Goal: Task Accomplishment & Management: Use online tool/utility

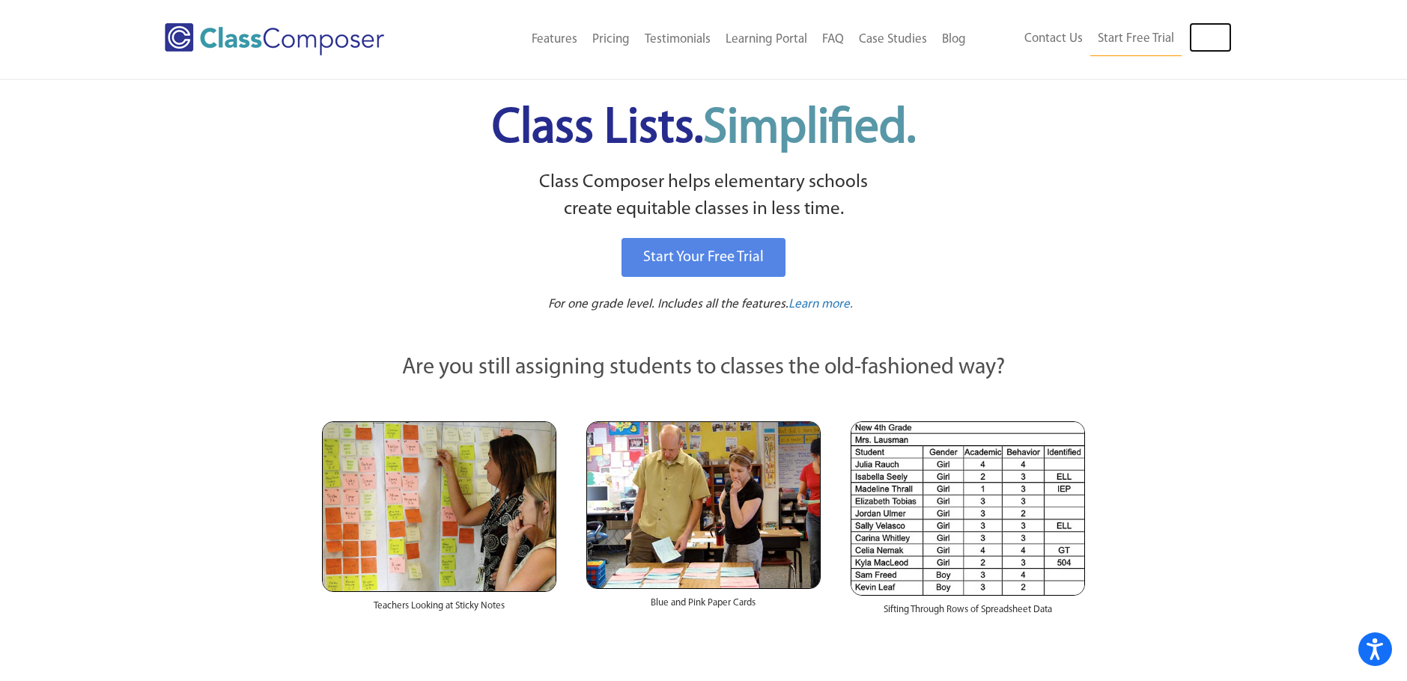
click at [1194, 40] on link "Log In" at bounding box center [1210, 37] width 43 height 30
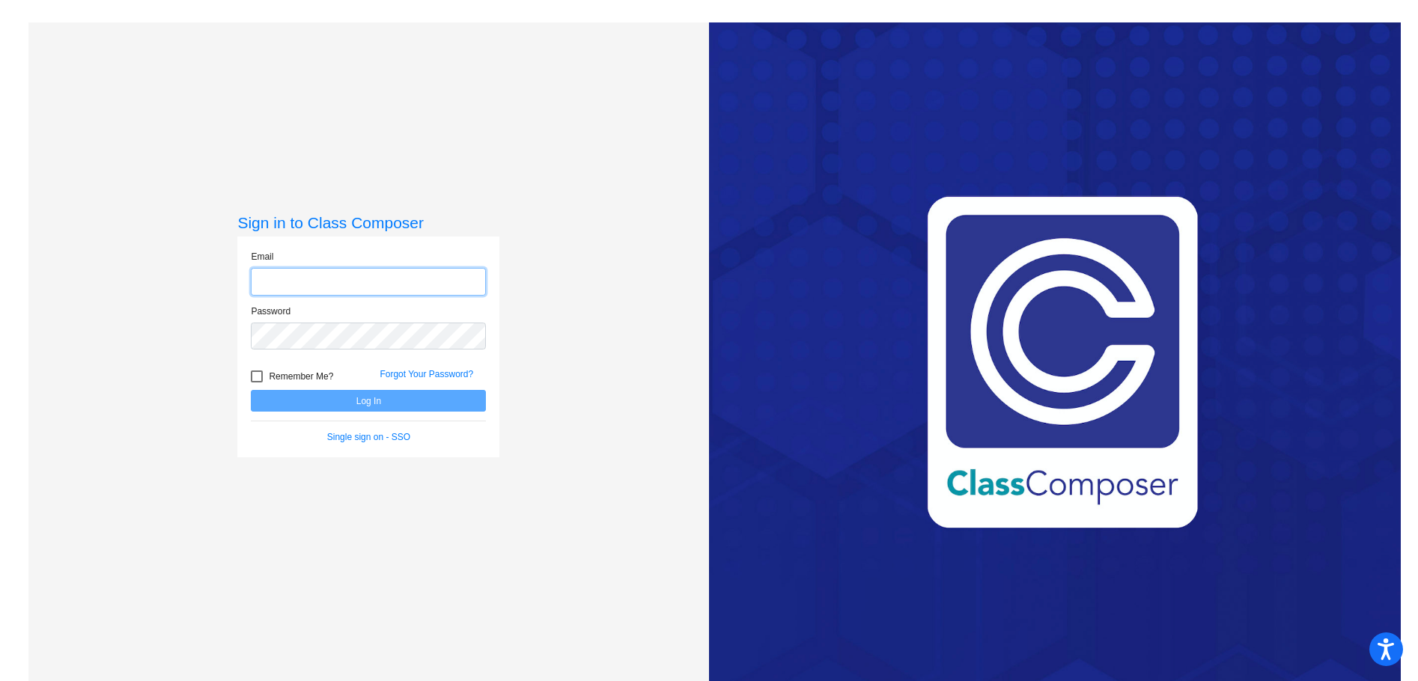
type input "[EMAIL_ADDRESS][DOMAIN_NAME]"
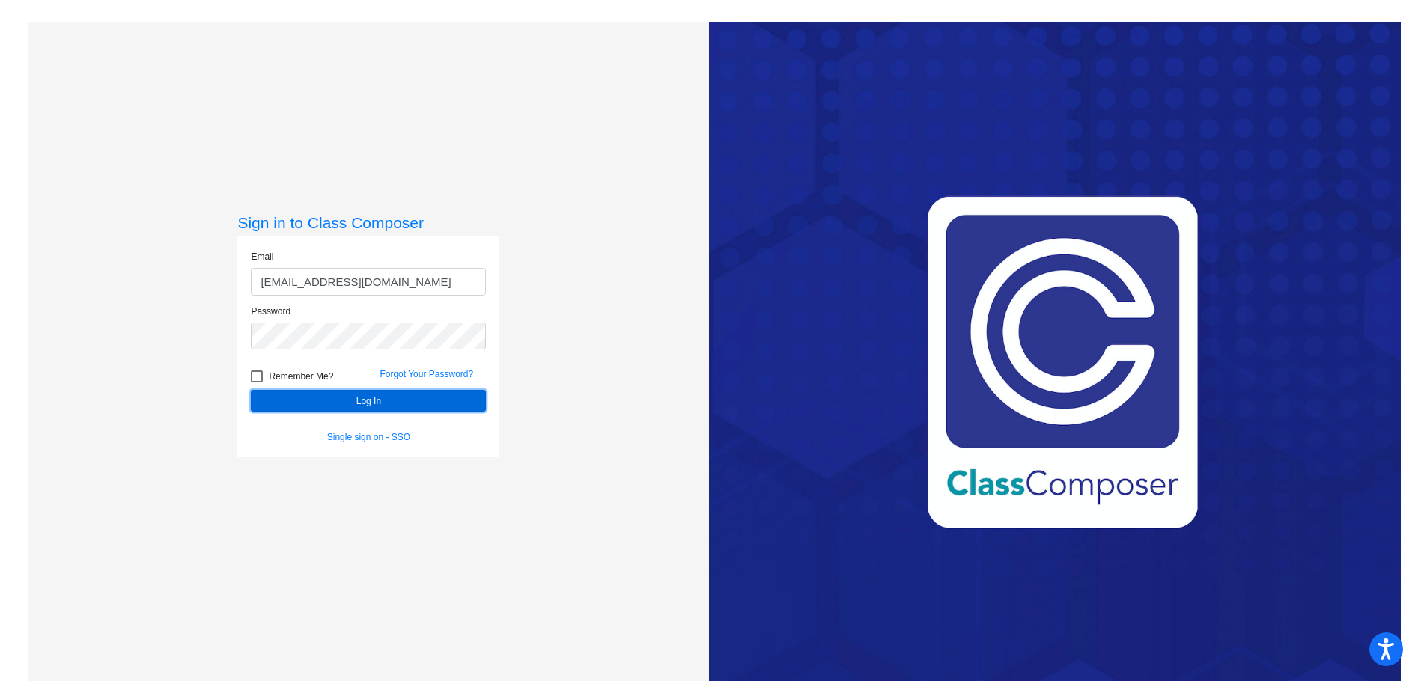
click at [324, 401] on button "Log In" at bounding box center [368, 401] width 235 height 22
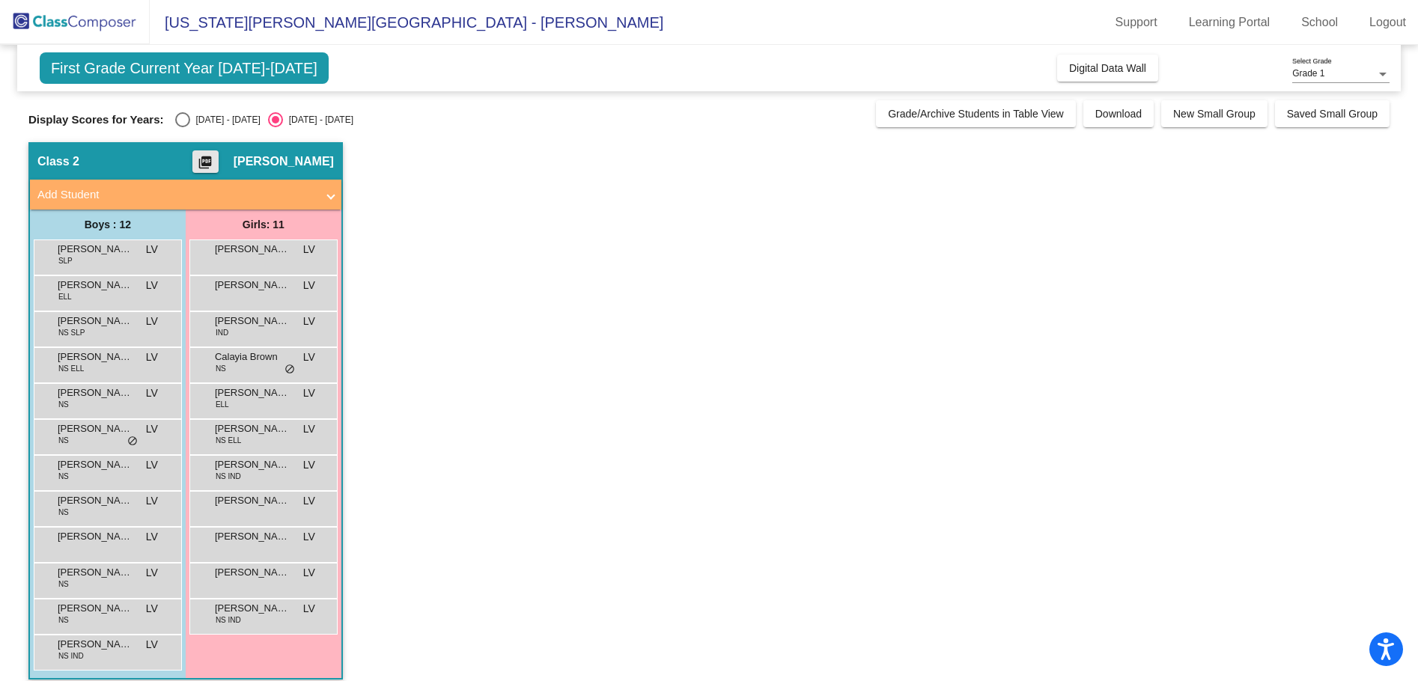
click at [214, 162] on mat-icon "picture_as_pdf" at bounding box center [205, 165] width 18 height 21
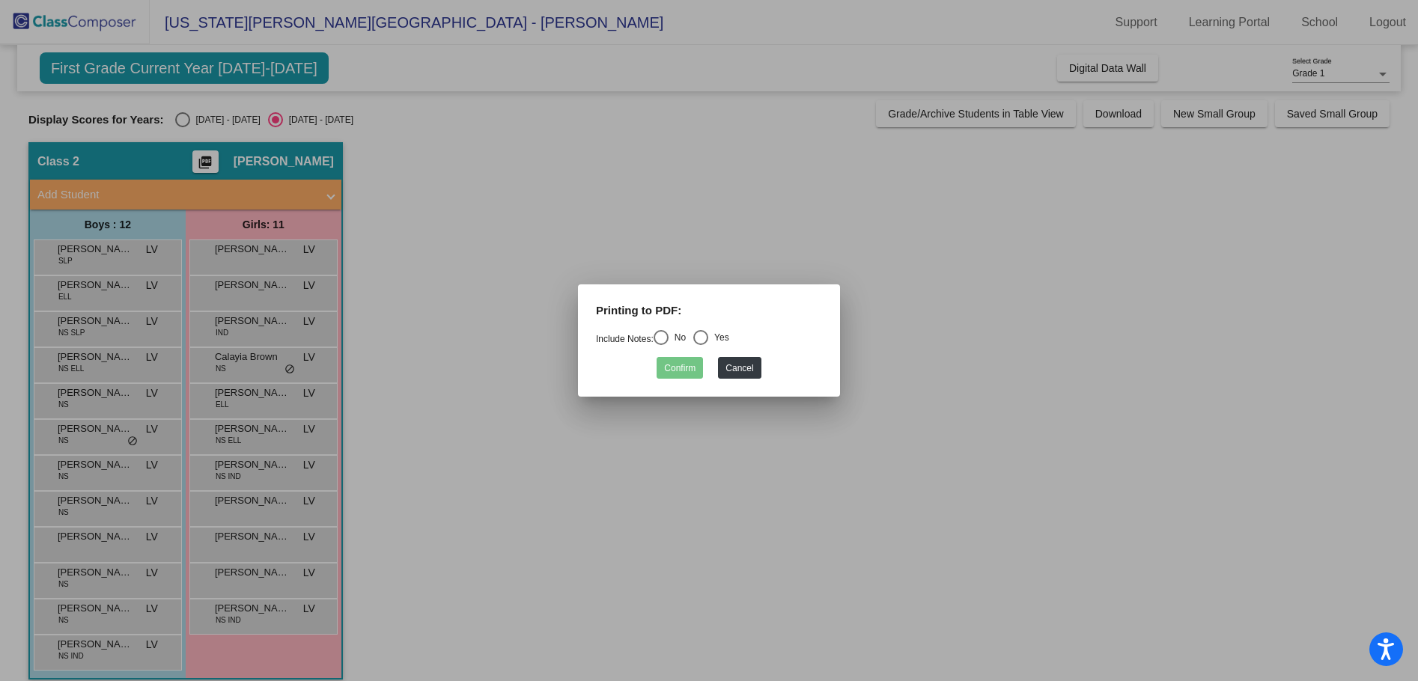
click at [225, 162] on div at bounding box center [709, 340] width 1418 height 681
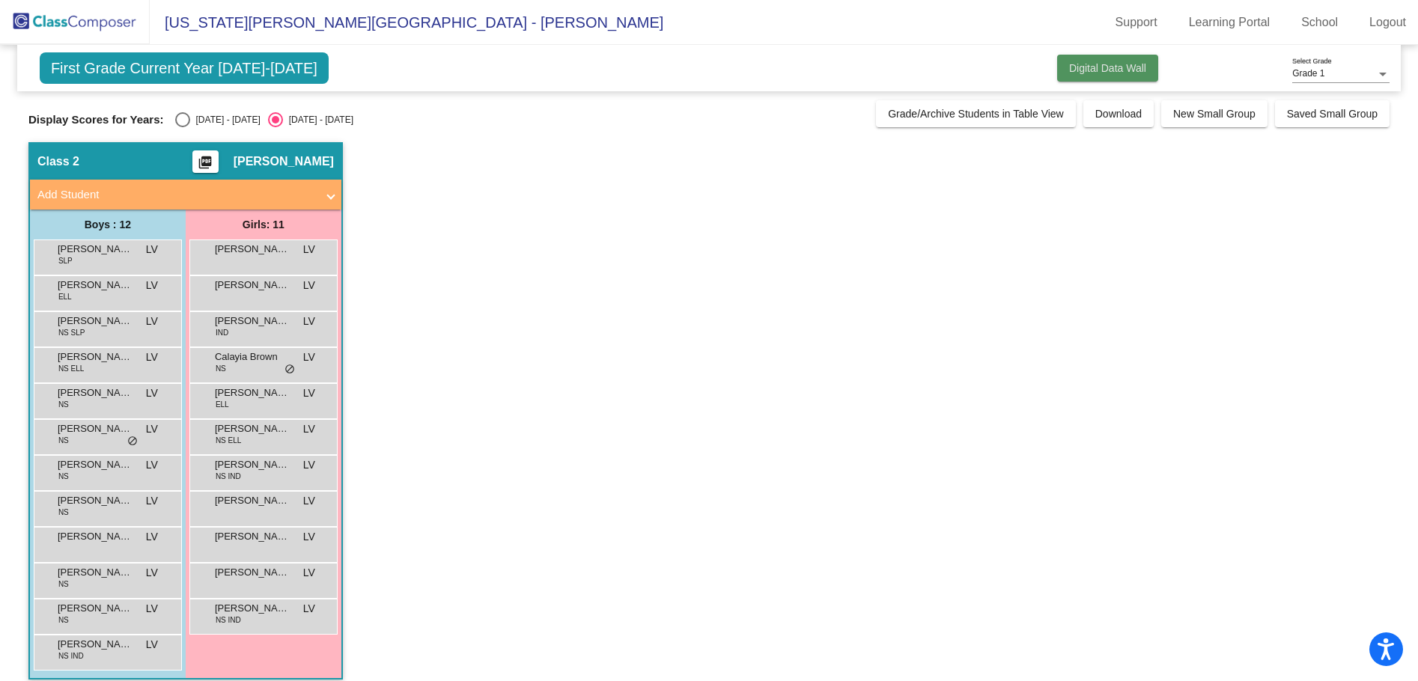
click at [1110, 70] on span "Digital Data Wall" at bounding box center [1107, 68] width 77 height 12
drag, startPoint x: 487, startPoint y: 326, endPoint x: 947, endPoint y: 329, distance: 460.5
click at [947, 329] on app-classroom "Class 2 picture_as_pdf [PERSON_NAME] Add Student First Name Last Name Student I…" at bounding box center [708, 418] width 1361 height 553
click at [551, 332] on app-classroom "Class 2 picture_as_pdf [PERSON_NAME] Add Student First Name Last Name Student I…" at bounding box center [708, 418] width 1361 height 553
